Goal: Task Accomplishment & Management: Use online tool/utility

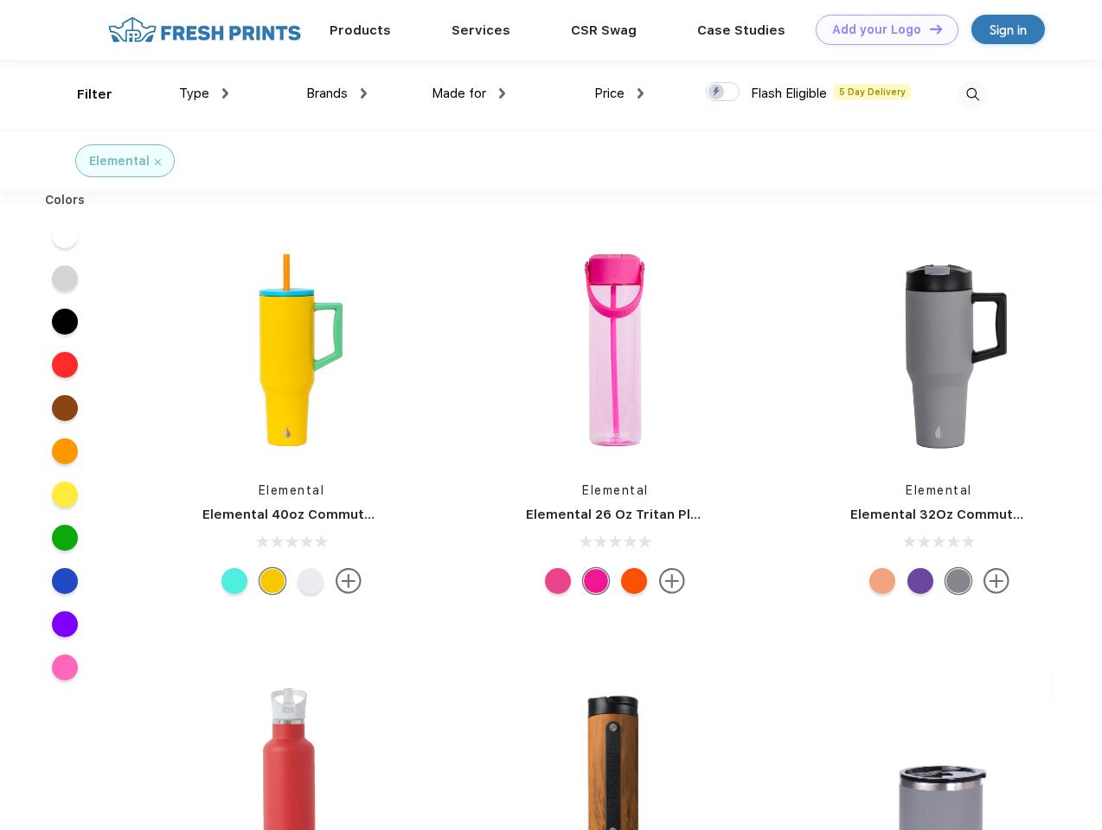
click at [880, 29] on link "Add your Logo Design Tool" at bounding box center [886, 30] width 143 height 30
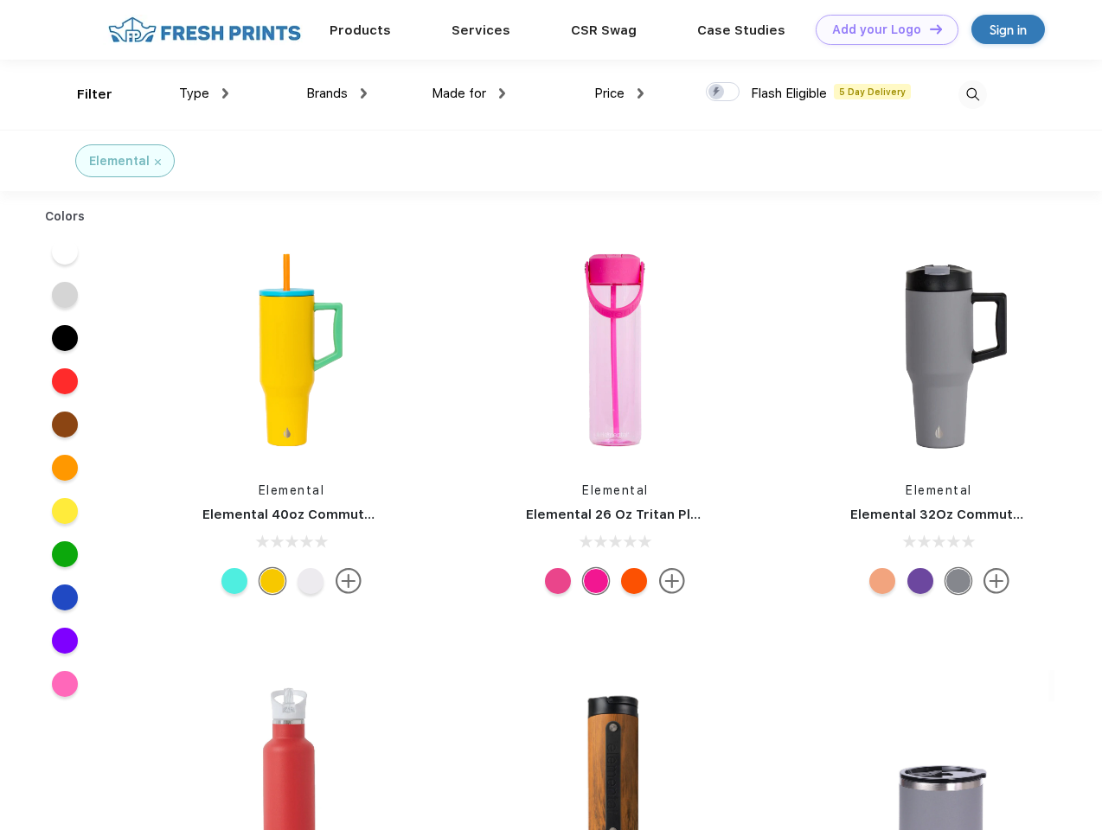
click at [0, 0] on div "Design Tool" at bounding box center [0, 0] width 0 height 0
click at [928, 29] on link "Add your Logo Design Tool" at bounding box center [886, 30] width 143 height 30
click at [83, 94] on div "Filter" at bounding box center [94, 95] width 35 height 20
click at [204, 93] on span "Type" at bounding box center [194, 94] width 30 height 16
click at [336, 93] on span "Brands" at bounding box center [327, 94] width 42 height 16
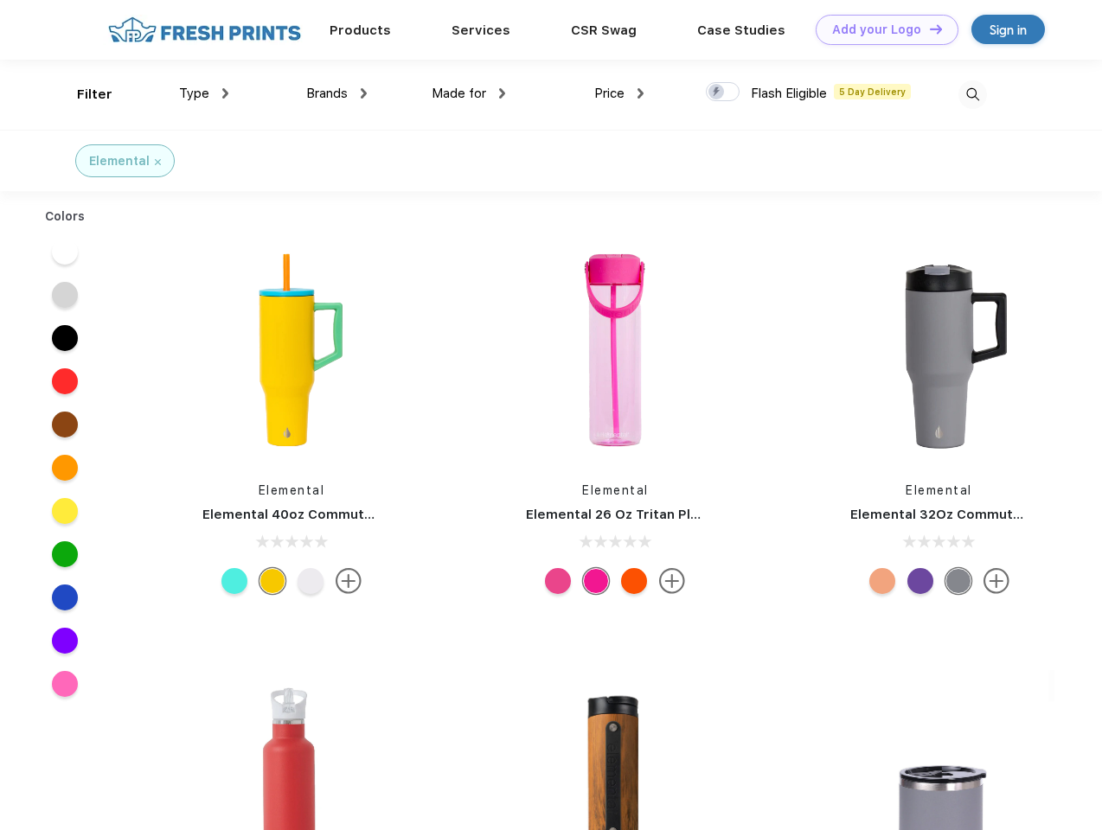
click at [469, 93] on span "Made for" at bounding box center [459, 94] width 54 height 16
click at [619, 93] on span "Price" at bounding box center [609, 94] width 30 height 16
click at [723, 93] on div at bounding box center [723, 91] width 34 height 19
click at [717, 93] on input "checkbox" at bounding box center [711, 86] width 11 height 11
click at [972, 94] on img at bounding box center [972, 94] width 29 height 29
